Goal: Task Accomplishment & Management: Manage account settings

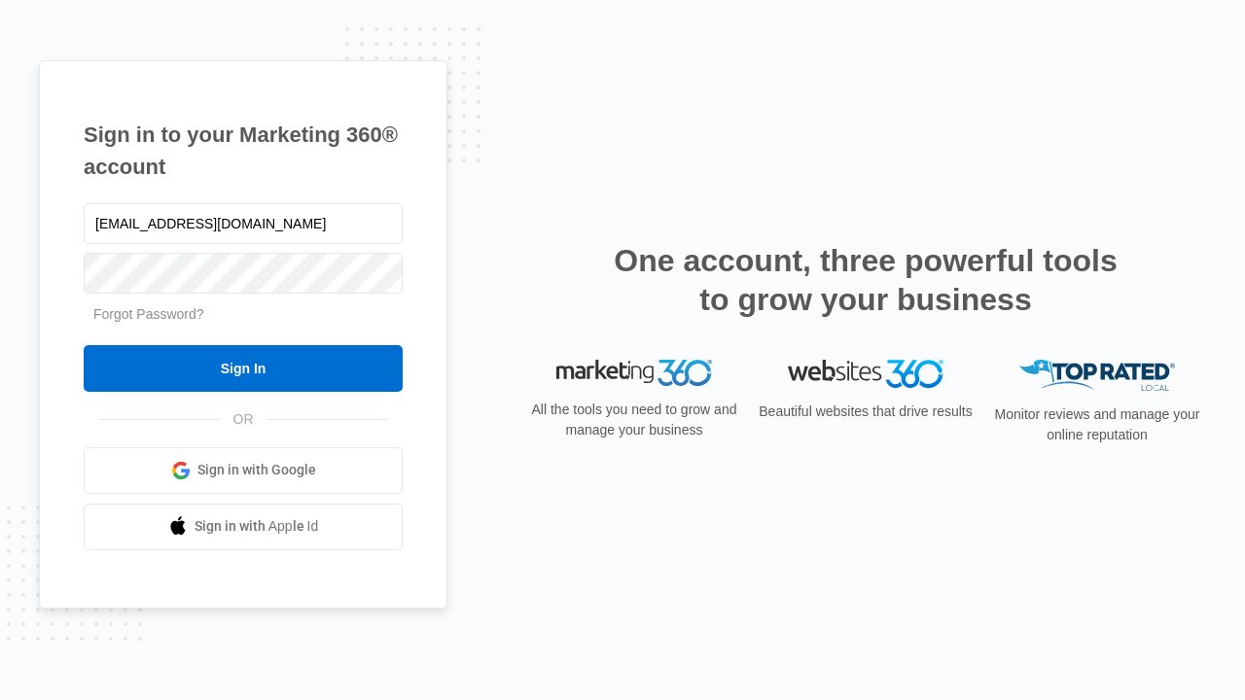
type input "[EMAIL_ADDRESS][DOMAIN_NAME]"
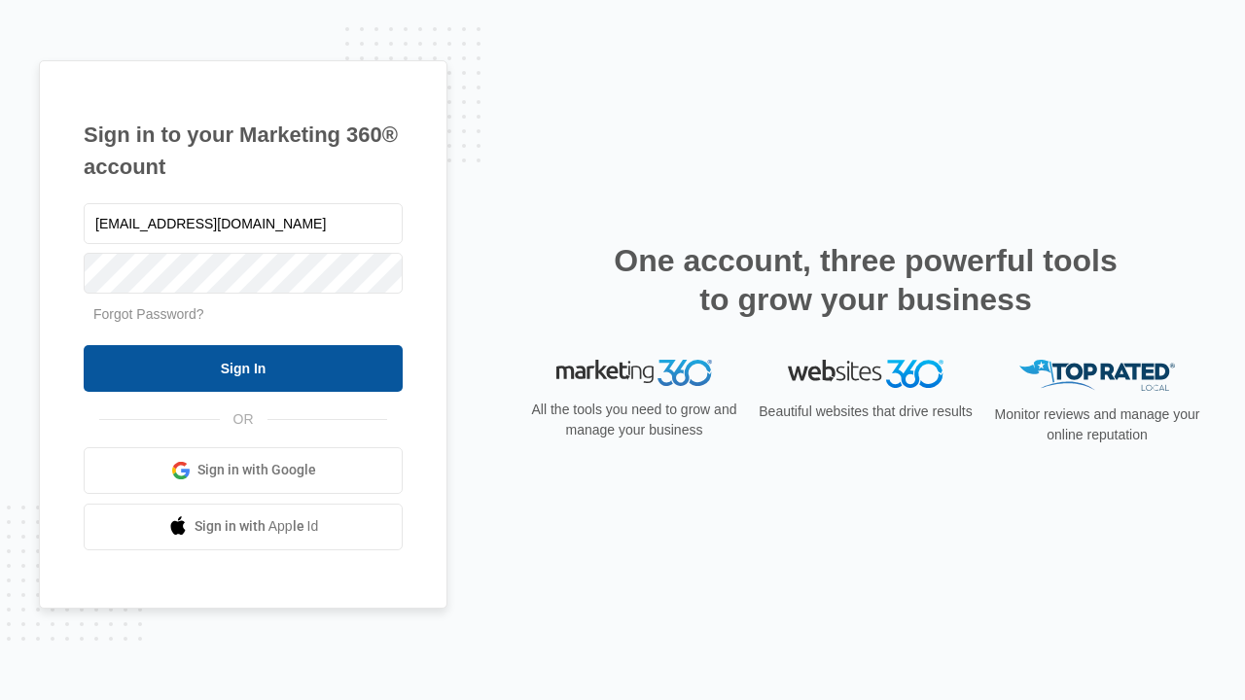
click at [243, 368] on input "Sign In" at bounding box center [243, 368] width 319 height 47
